Goal: Transaction & Acquisition: Subscribe to service/newsletter

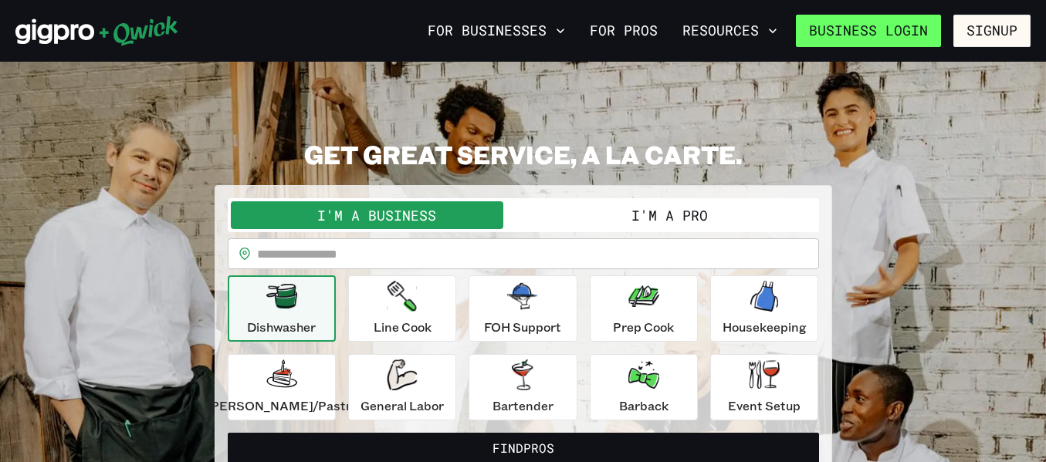
click at [918, 36] on link "Business Login" at bounding box center [868, 31] width 145 height 32
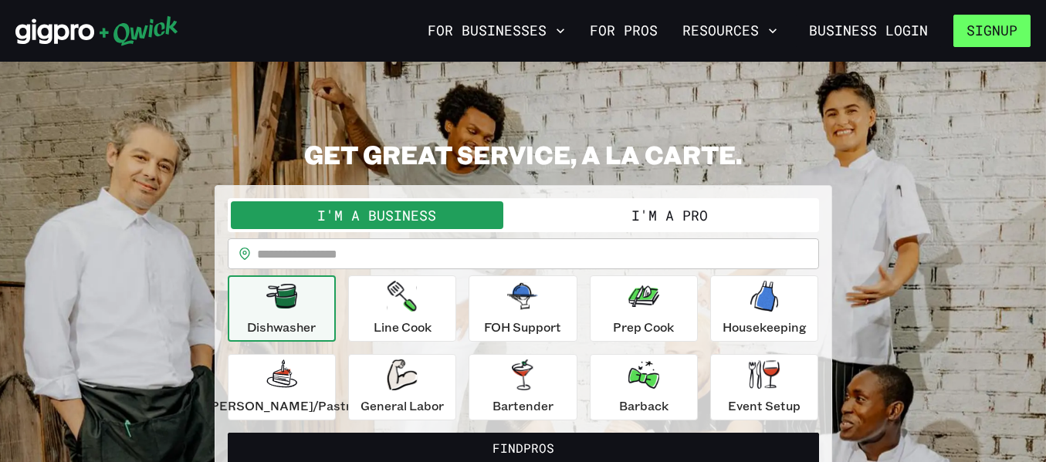
click at [967, 32] on button "Signup" at bounding box center [991, 31] width 77 height 32
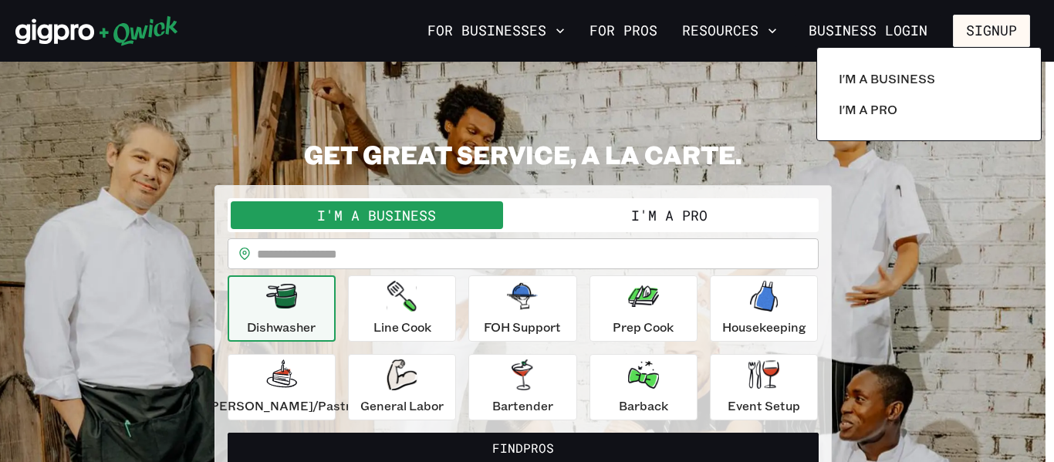
click at [653, 45] on div at bounding box center [527, 231] width 1054 height 462
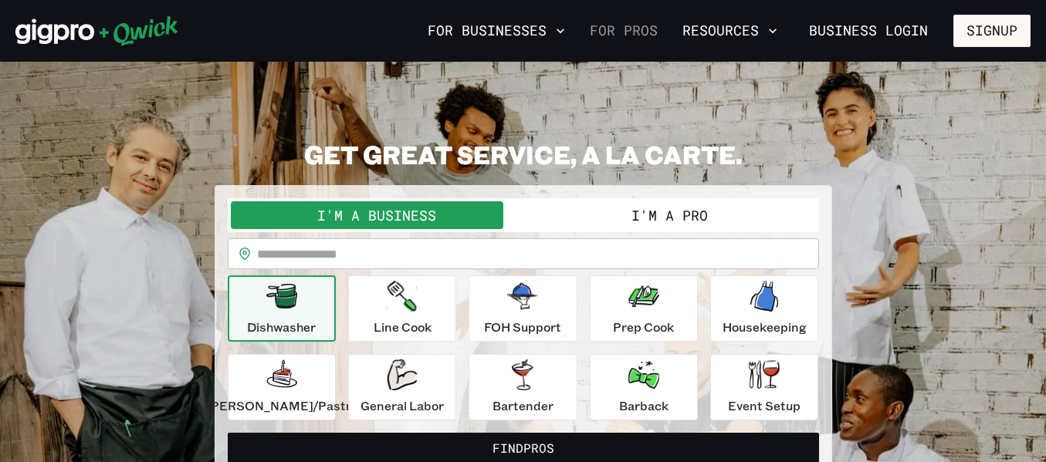
click at [649, 36] on link "For Pros" at bounding box center [623, 31] width 80 height 26
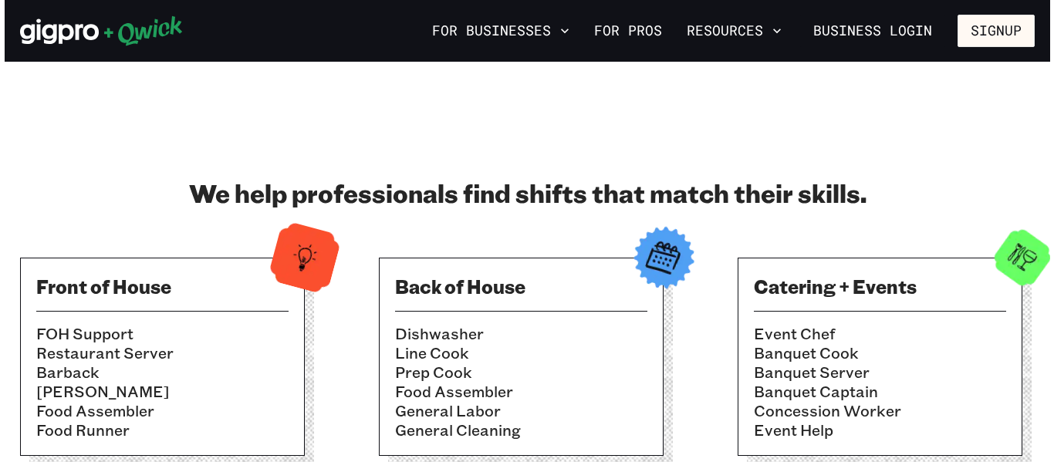
scroll to position [237, 0]
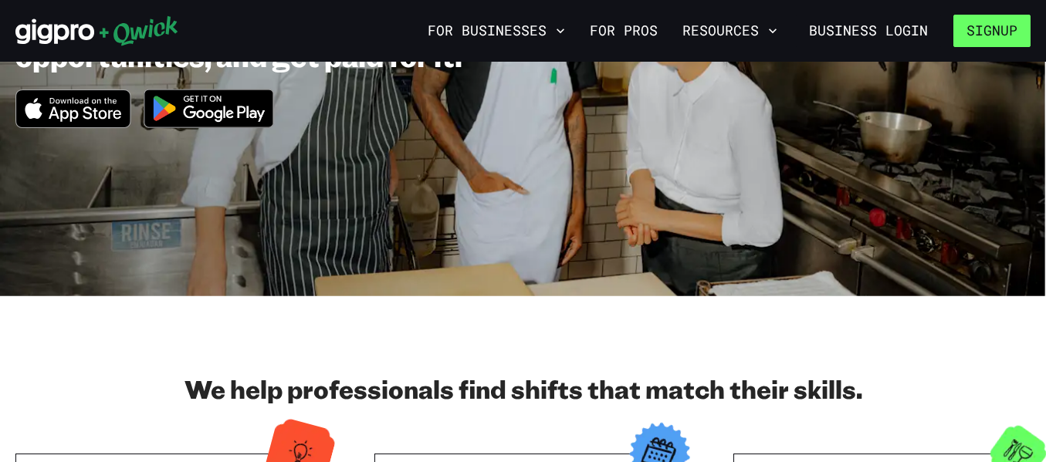
click at [1005, 24] on button "Signup" at bounding box center [991, 31] width 77 height 32
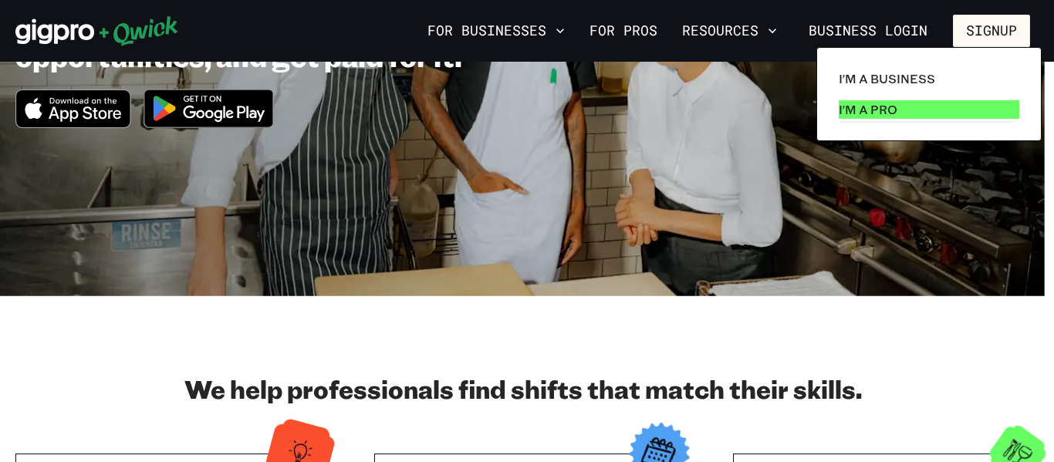
click at [920, 94] on link "I'm a Pro" at bounding box center [929, 109] width 193 height 31
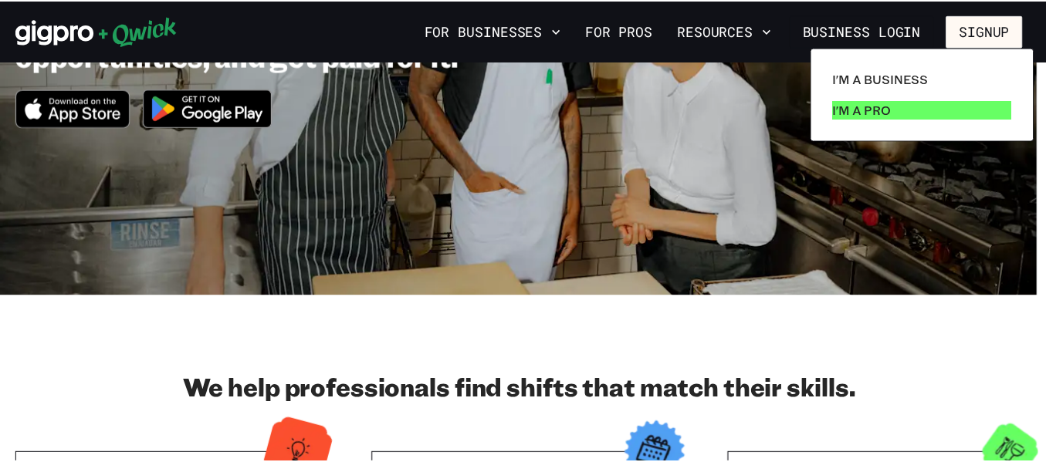
scroll to position [0, 0]
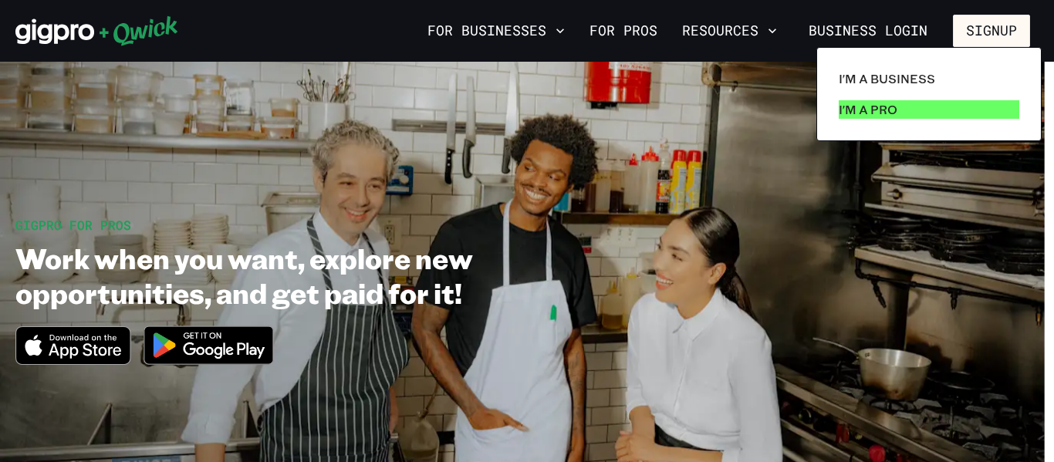
click at [860, 115] on p "I'm a Pro" at bounding box center [868, 109] width 59 height 19
click at [593, 244] on div at bounding box center [527, 231] width 1054 height 462
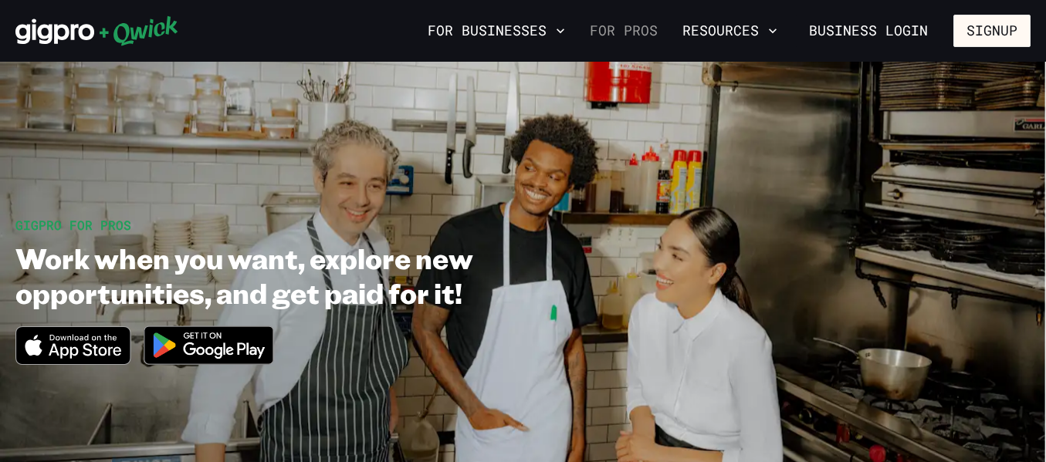
click at [612, 29] on link "For Pros" at bounding box center [623, 31] width 80 height 26
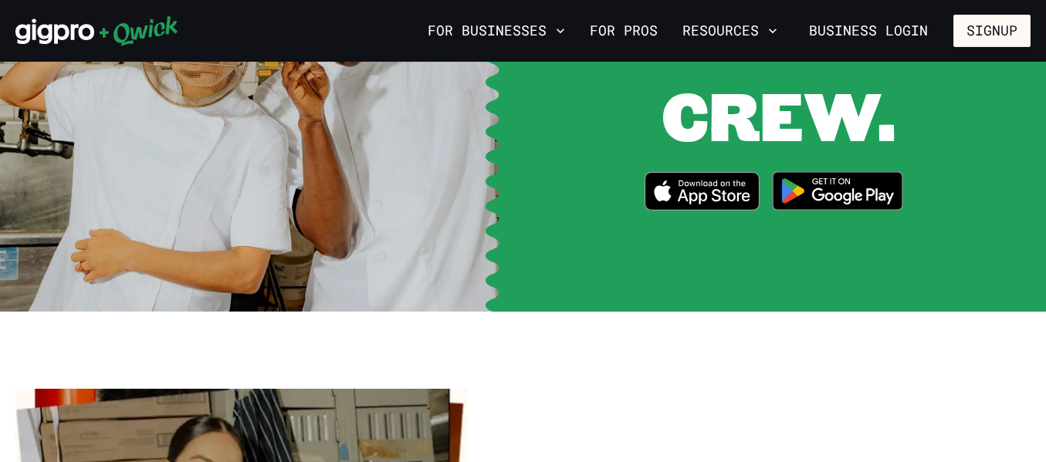
scroll to position [2091, 0]
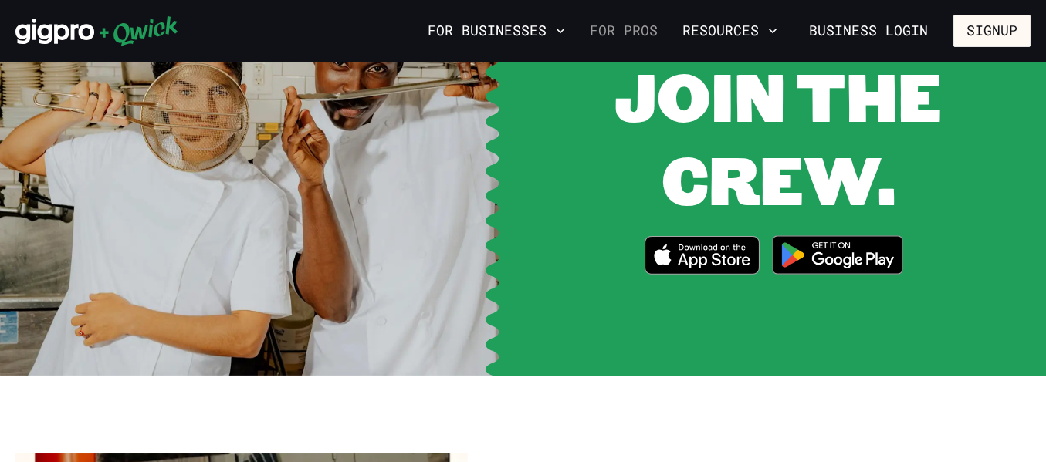
click at [647, 42] on link "For Pros" at bounding box center [623, 31] width 80 height 26
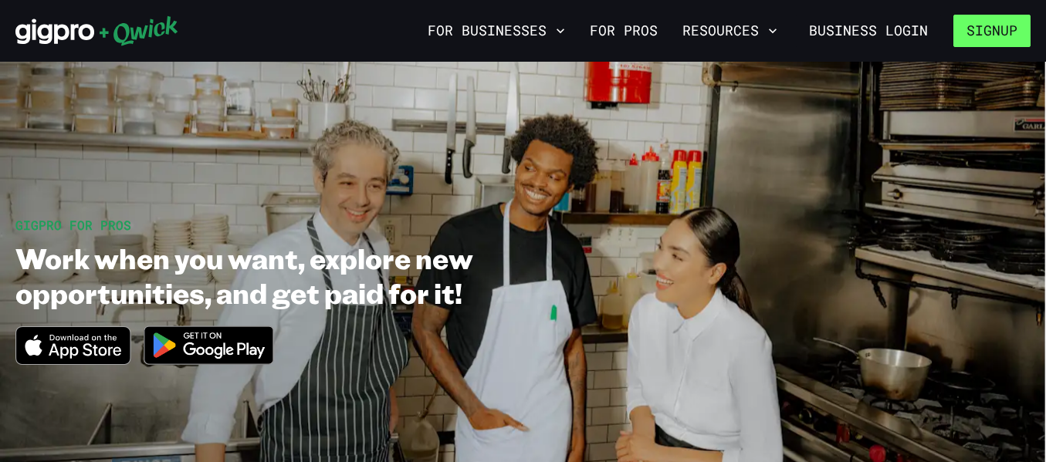
click at [971, 32] on button "Signup" at bounding box center [991, 31] width 77 height 32
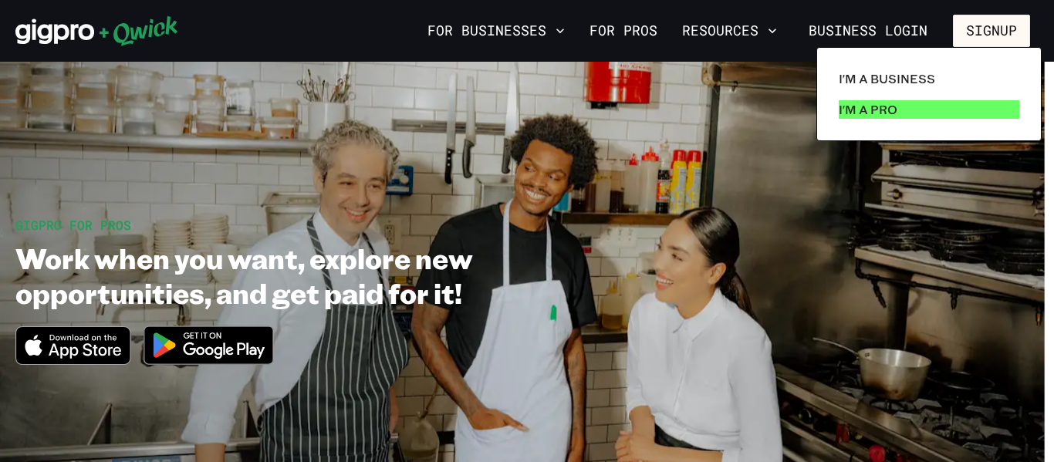
click at [894, 117] on p "I'm a Pro" at bounding box center [868, 109] width 59 height 19
click at [546, 24] on div at bounding box center [527, 231] width 1054 height 462
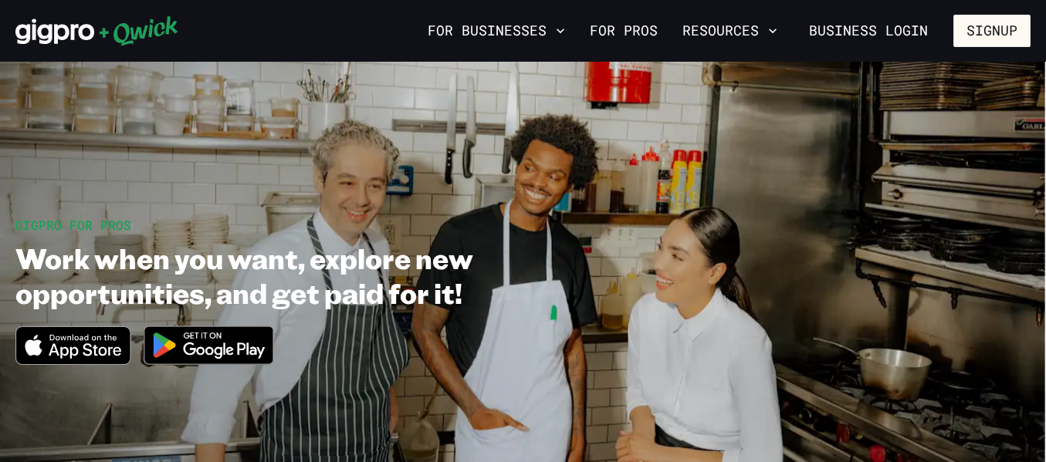
click at [747, 15] on nav "For Businesses For Pros Resources Business Login Signup" at bounding box center [725, 31] width 609 height 32
click at [756, 28] on button "Resources" at bounding box center [729, 31] width 107 height 26
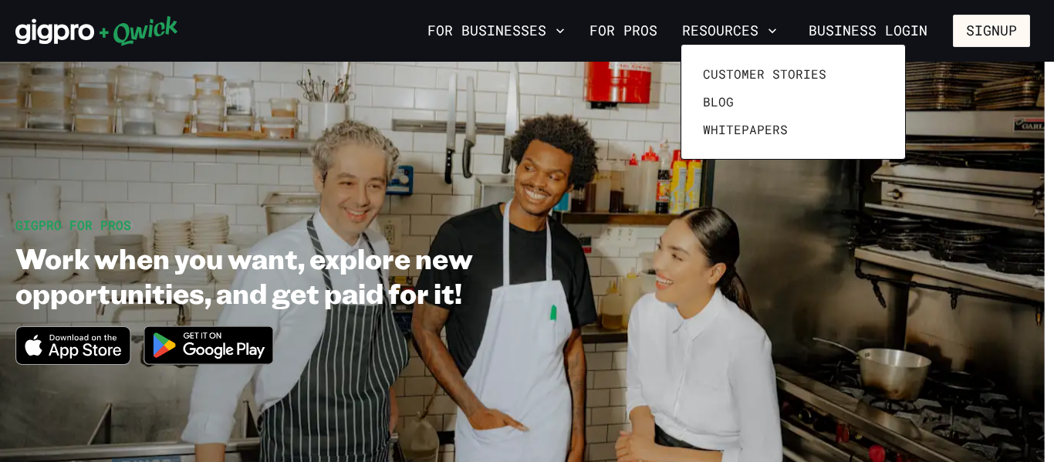
click at [323, 174] on div at bounding box center [527, 231] width 1054 height 462
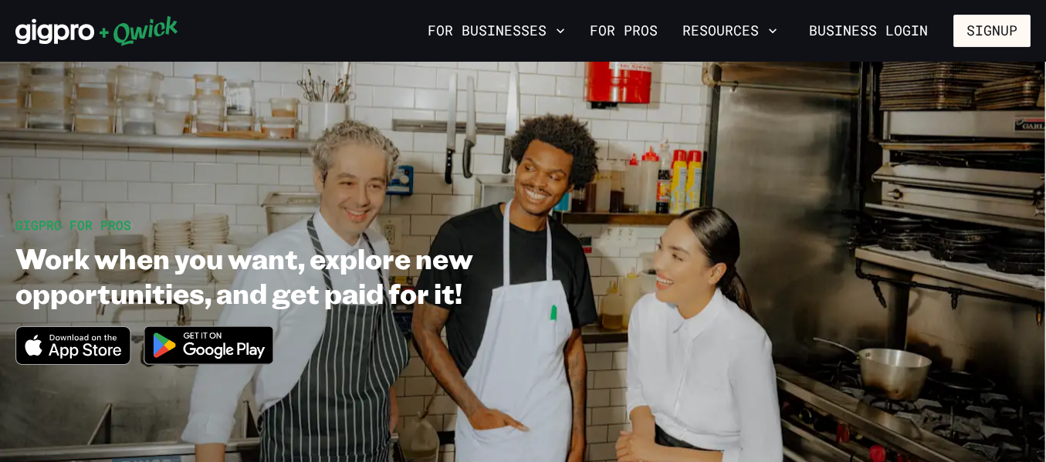
click at [106, 36] on icon at bounding box center [96, 30] width 163 height 31
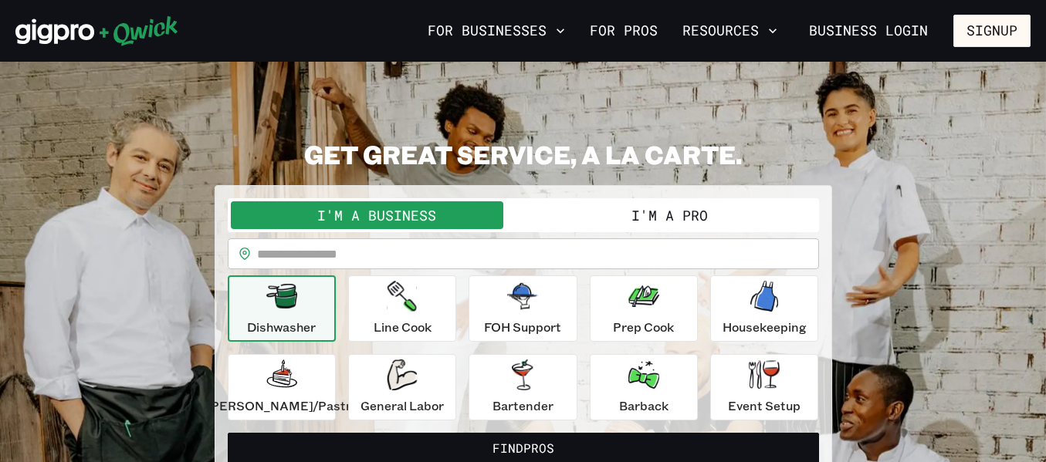
scroll to position [8, 0]
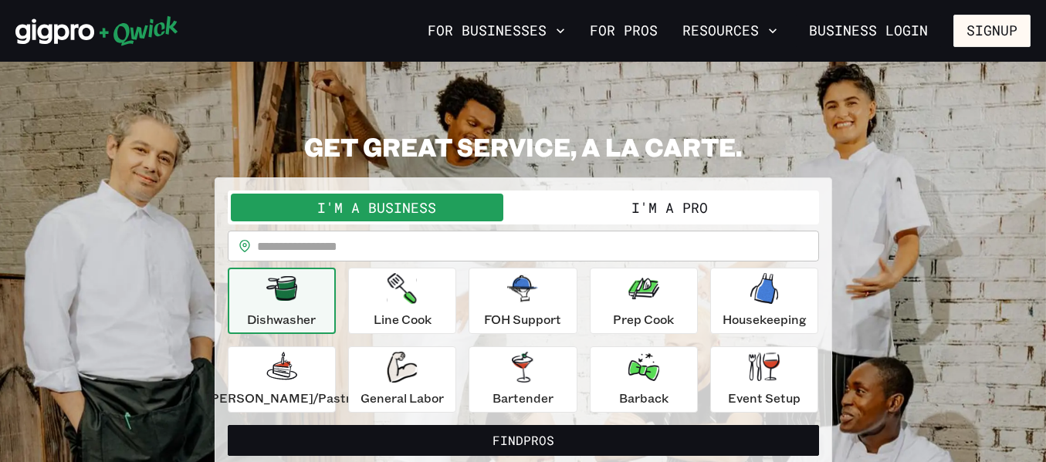
click at [747, 221] on div "I'm a Business I'm a Pro" at bounding box center [523, 208] width 591 height 34
click at [651, 202] on button "I'm a Pro" at bounding box center [669, 208] width 292 height 28
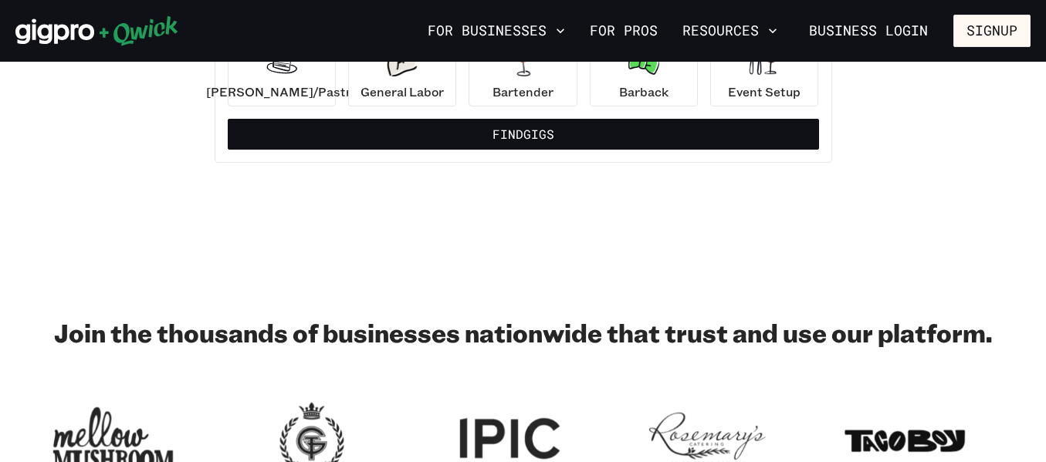
scroll to position [0, 0]
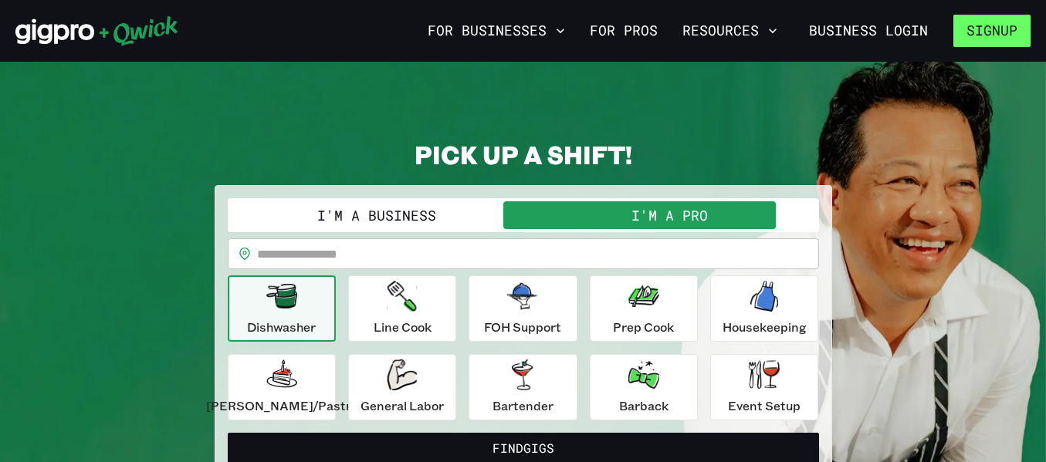
click at [998, 25] on button "Signup" at bounding box center [991, 31] width 77 height 32
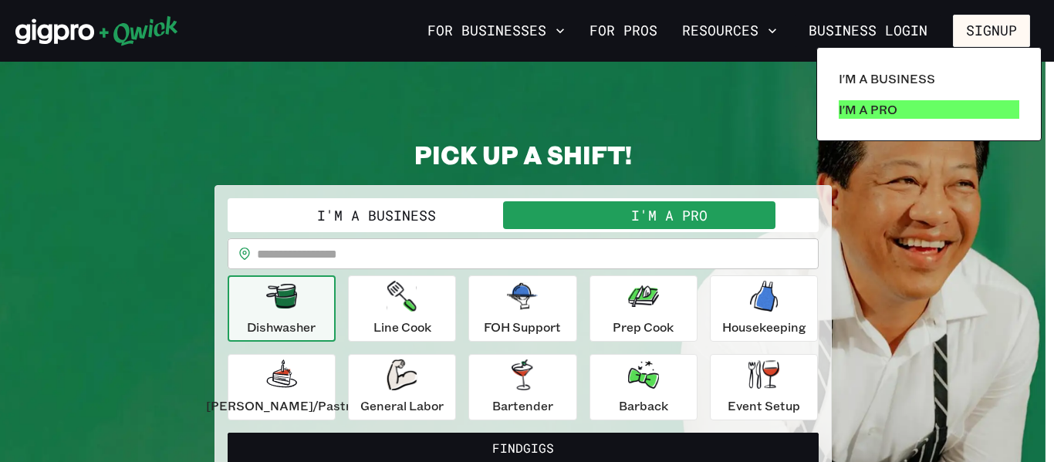
click at [857, 101] on p "I'm a Pro" at bounding box center [868, 109] width 59 height 19
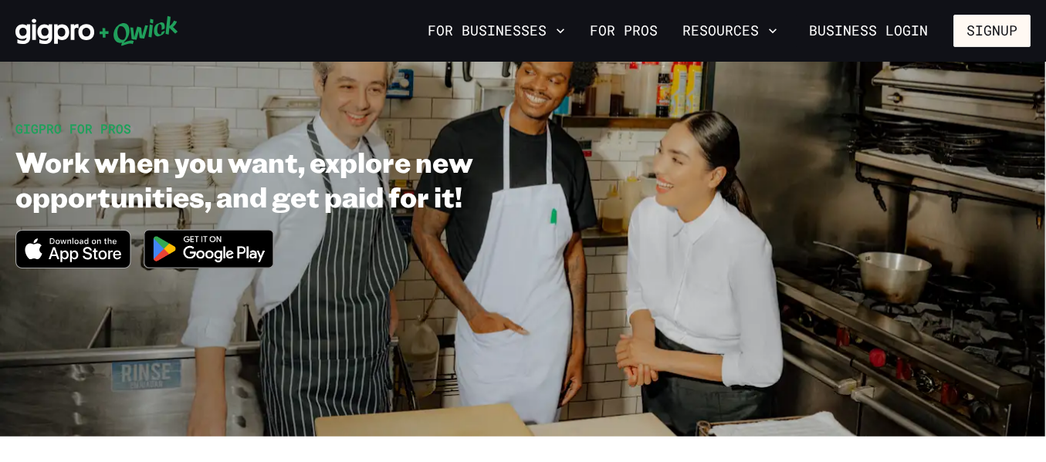
scroll to position [101, 0]
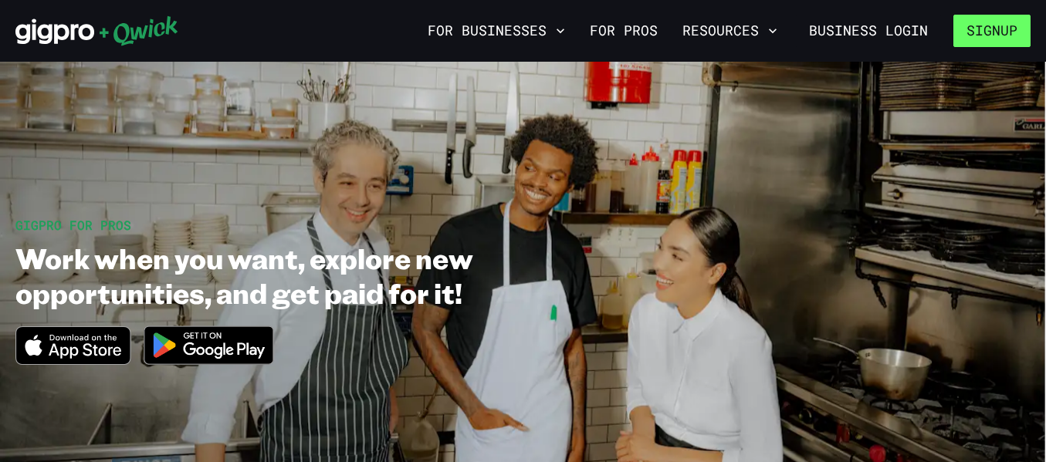
click at [969, 29] on button "Signup" at bounding box center [991, 31] width 77 height 32
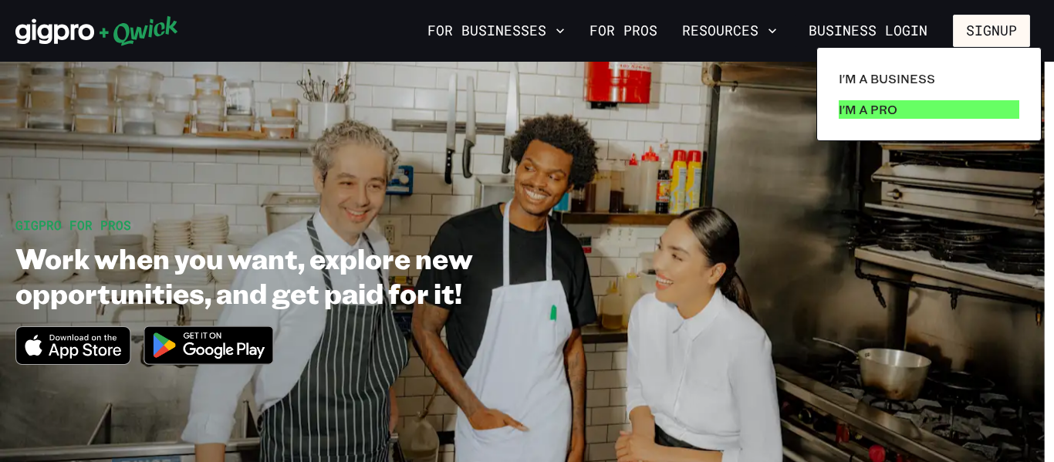
click at [878, 109] on p "I'm a Pro" at bounding box center [868, 109] width 59 height 19
click at [878, 110] on p "I'm a Pro" at bounding box center [868, 109] width 59 height 19
click at [634, 42] on div at bounding box center [527, 231] width 1054 height 462
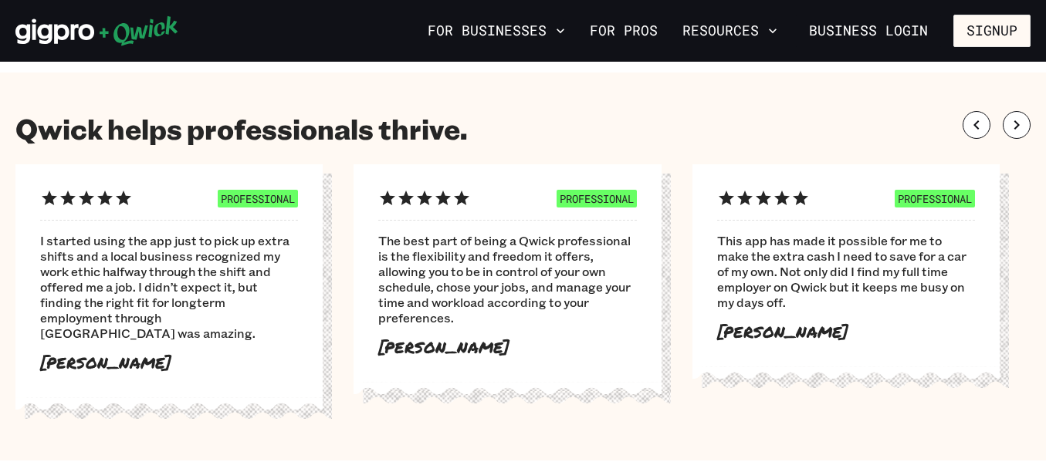
scroll to position [990, 0]
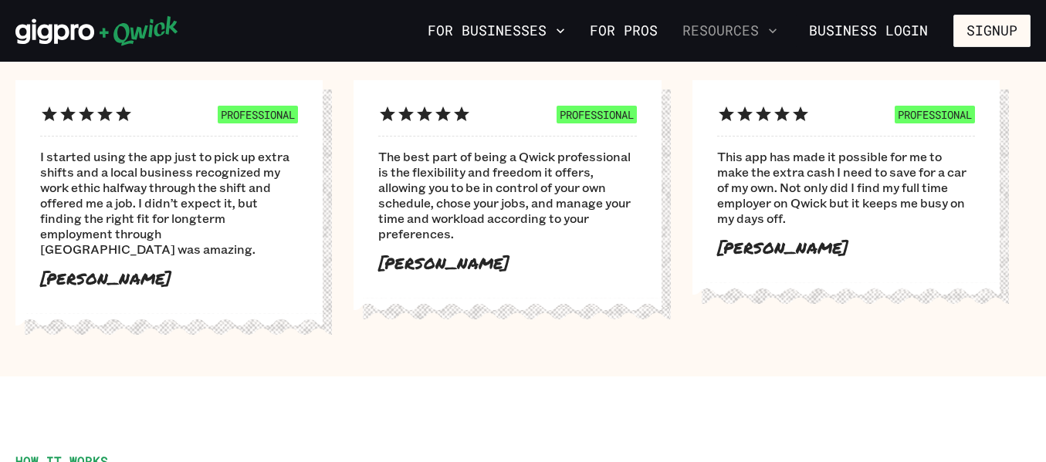
click at [726, 22] on button "Resources" at bounding box center [729, 31] width 107 height 26
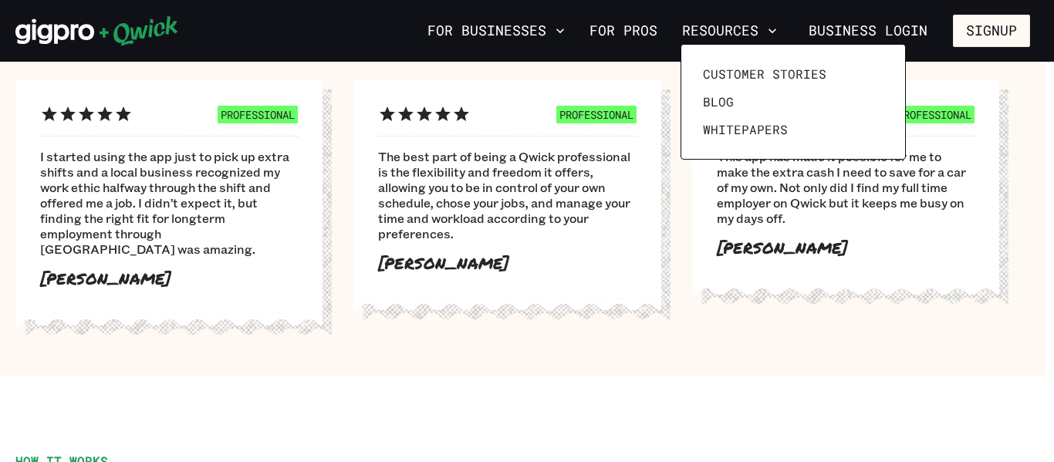
click at [721, 29] on div at bounding box center [527, 231] width 1054 height 462
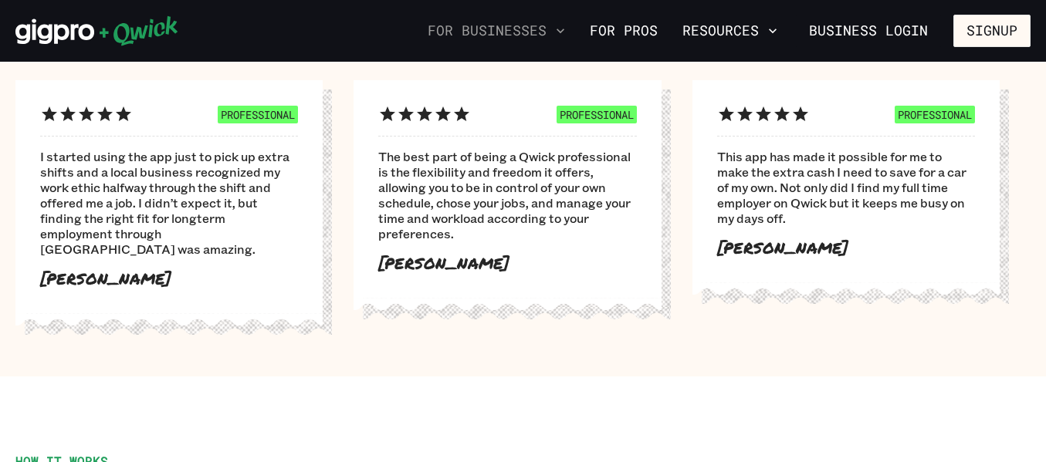
click at [560, 23] on icon "button" at bounding box center [560, 30] width 15 height 15
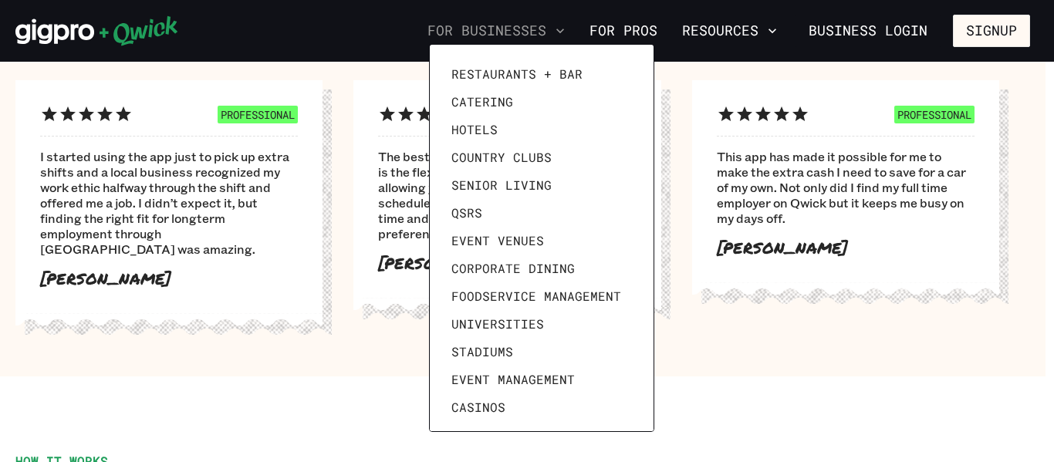
click at [560, 22] on div at bounding box center [527, 231] width 1054 height 462
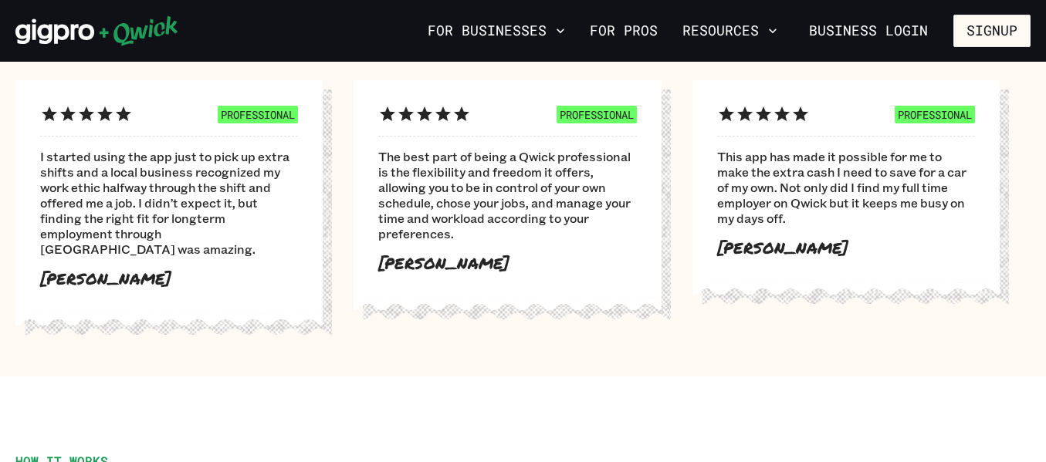
click at [722, 355] on section "Qwick helps professionals thrive. PROFESSIONAL I started using the app just to …" at bounding box center [523, 182] width 1046 height 388
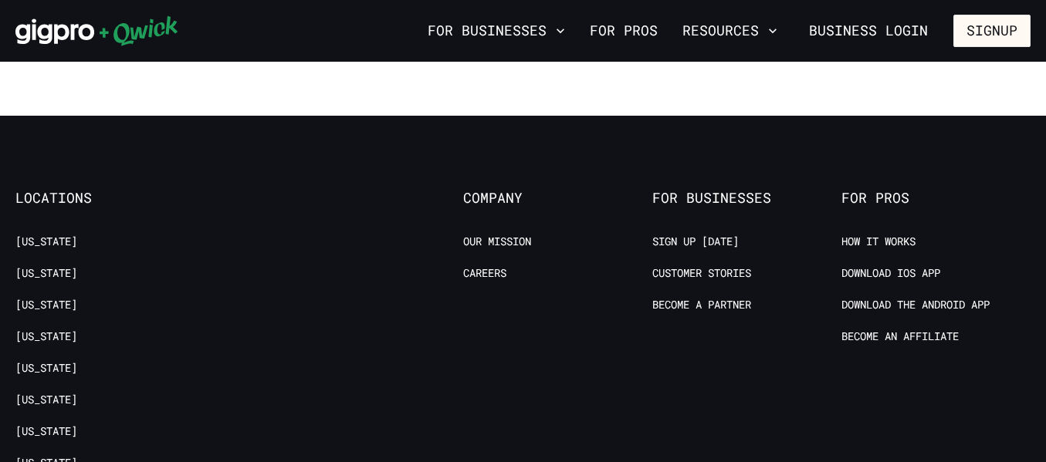
scroll to position [2960, 0]
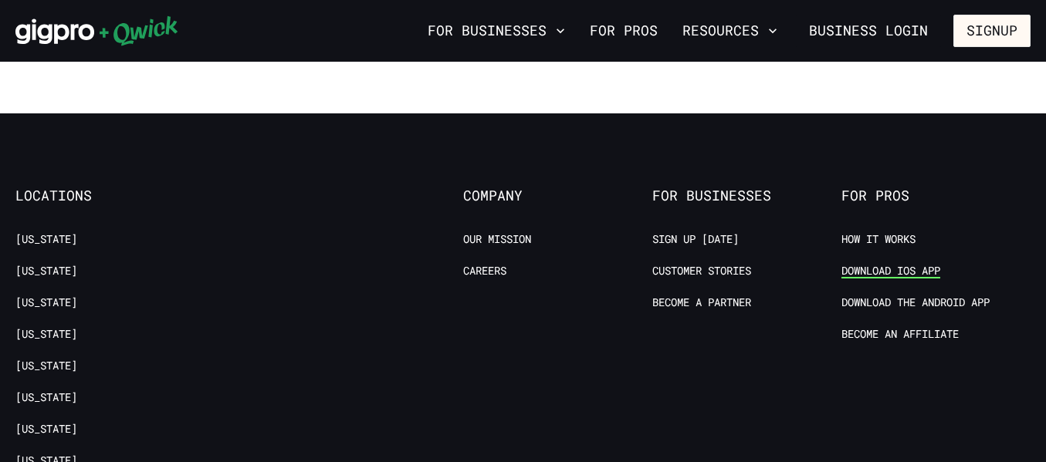
click at [904, 264] on link "Download IOS App" at bounding box center [890, 271] width 99 height 15
